Goal: Check status: Check status

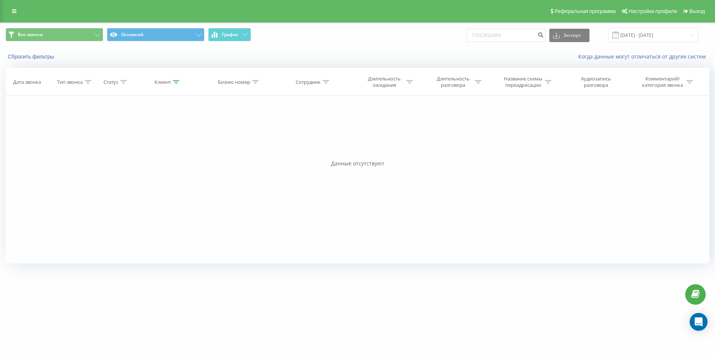
click at [21, 15] on div "Реферальная программа Настройки профиля Выход" at bounding box center [357, 11] width 715 height 22
click at [18, 12] on link at bounding box center [13, 11] width 13 height 10
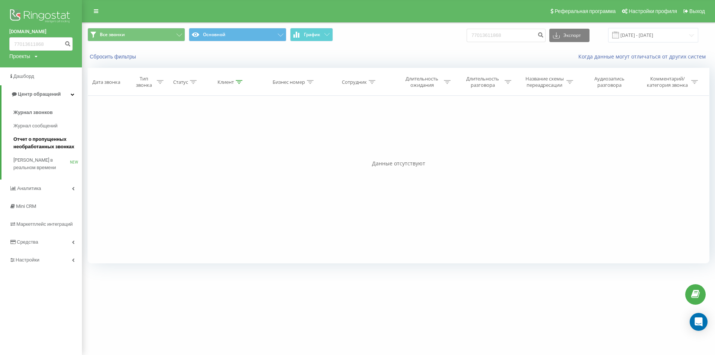
click at [35, 147] on span "Отчет о пропущенных необработанных звонках" at bounding box center [45, 143] width 65 height 15
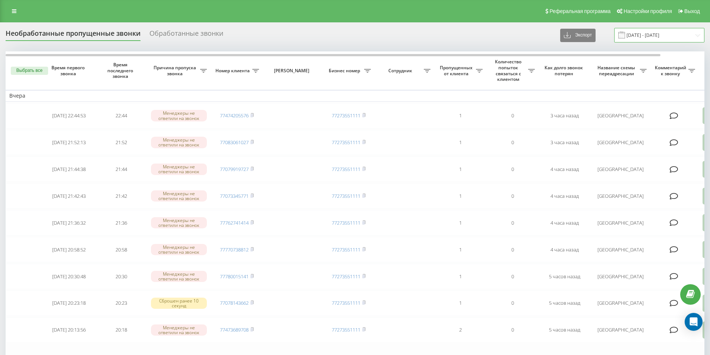
click at [636, 38] on input "[DATE] - [DATE]" at bounding box center [659, 35] width 90 height 15
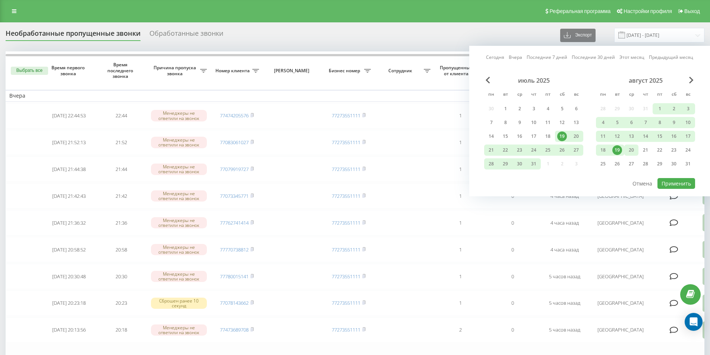
click at [629, 152] on div "20" at bounding box center [631, 150] width 10 height 10
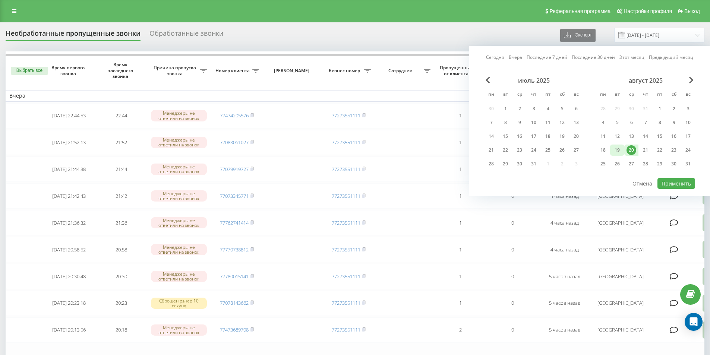
click at [619, 152] on div "19" at bounding box center [617, 150] width 10 height 10
click at [672, 182] on button "Применить" at bounding box center [676, 183] width 38 height 11
type input "[DATE] - [DATE]"
